Goal: Use online tool/utility: Use online tool/utility

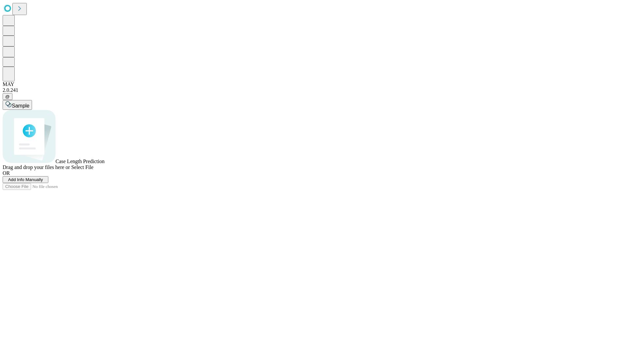
click at [93, 170] on span "Select File" at bounding box center [82, 167] width 22 height 6
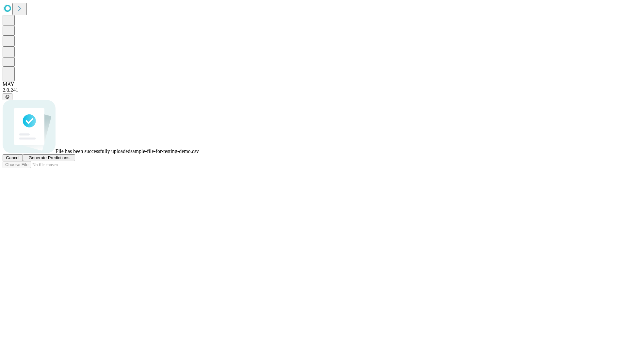
click at [69, 160] on span "Generate Predictions" at bounding box center [48, 157] width 41 height 5
